Goal: Task Accomplishment & Management: Use online tool/utility

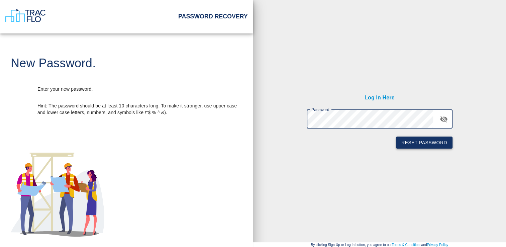
click at [417, 141] on button "Reset Password" at bounding box center [424, 143] width 57 height 12
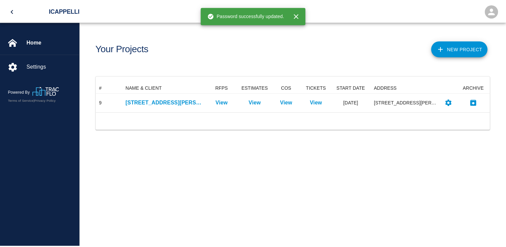
scroll to position [24, 393]
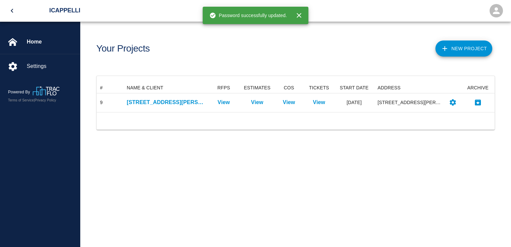
click at [312, 46] on div "New Project" at bounding box center [394, 45] width 202 height 27
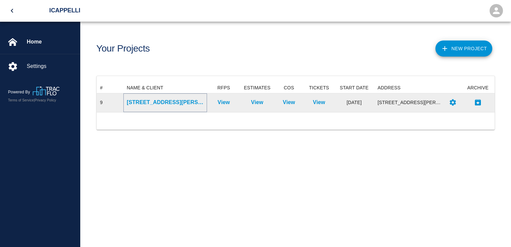
click at [144, 102] on p "[STREET_ADDRESS][PERSON_NAME]" at bounding box center [165, 102] width 77 height 8
